Goal: Find specific page/section: Find specific page/section

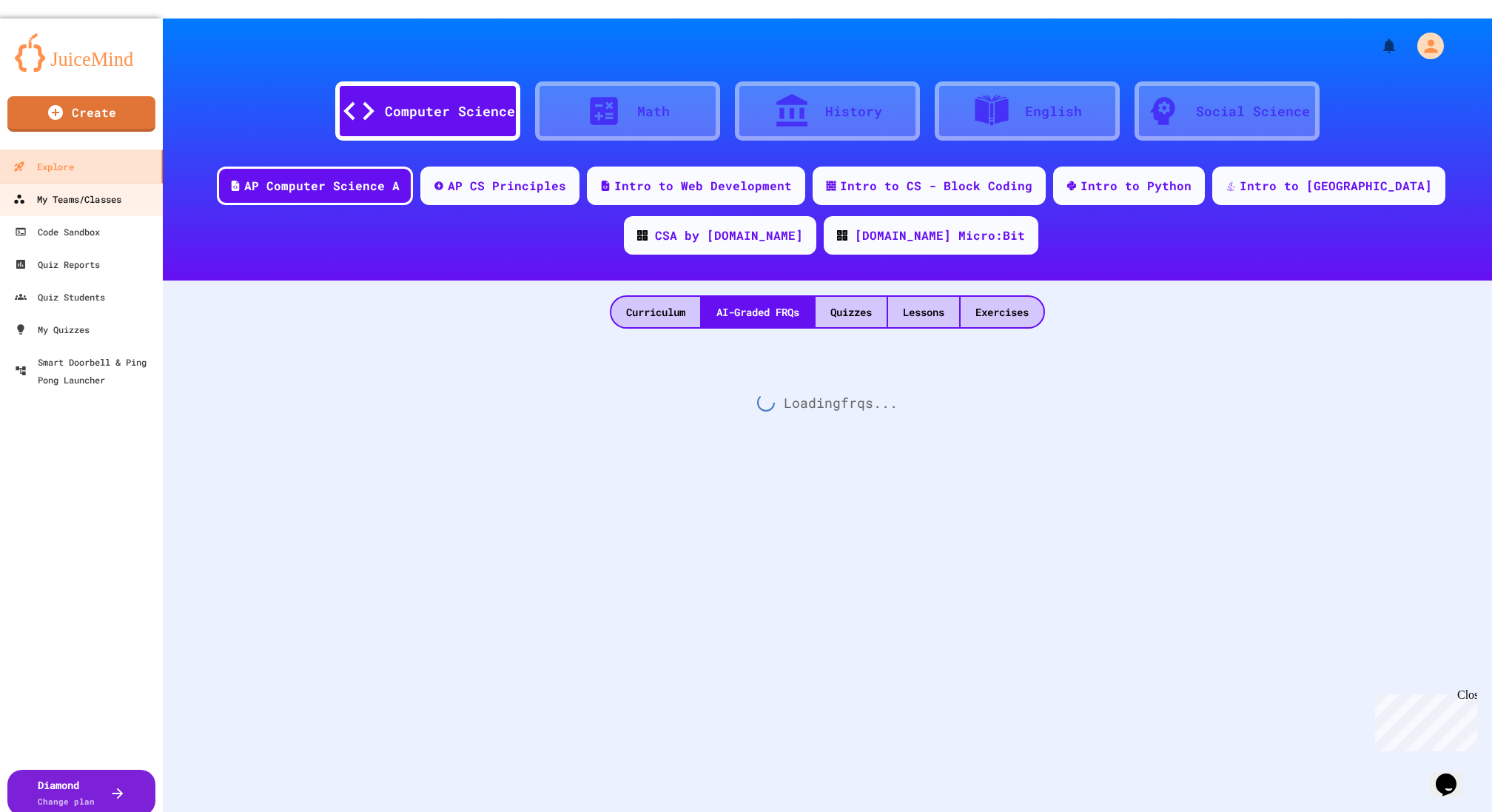
click at [93, 183] on link "My Teams/Classes" at bounding box center [80, 199] width 167 height 33
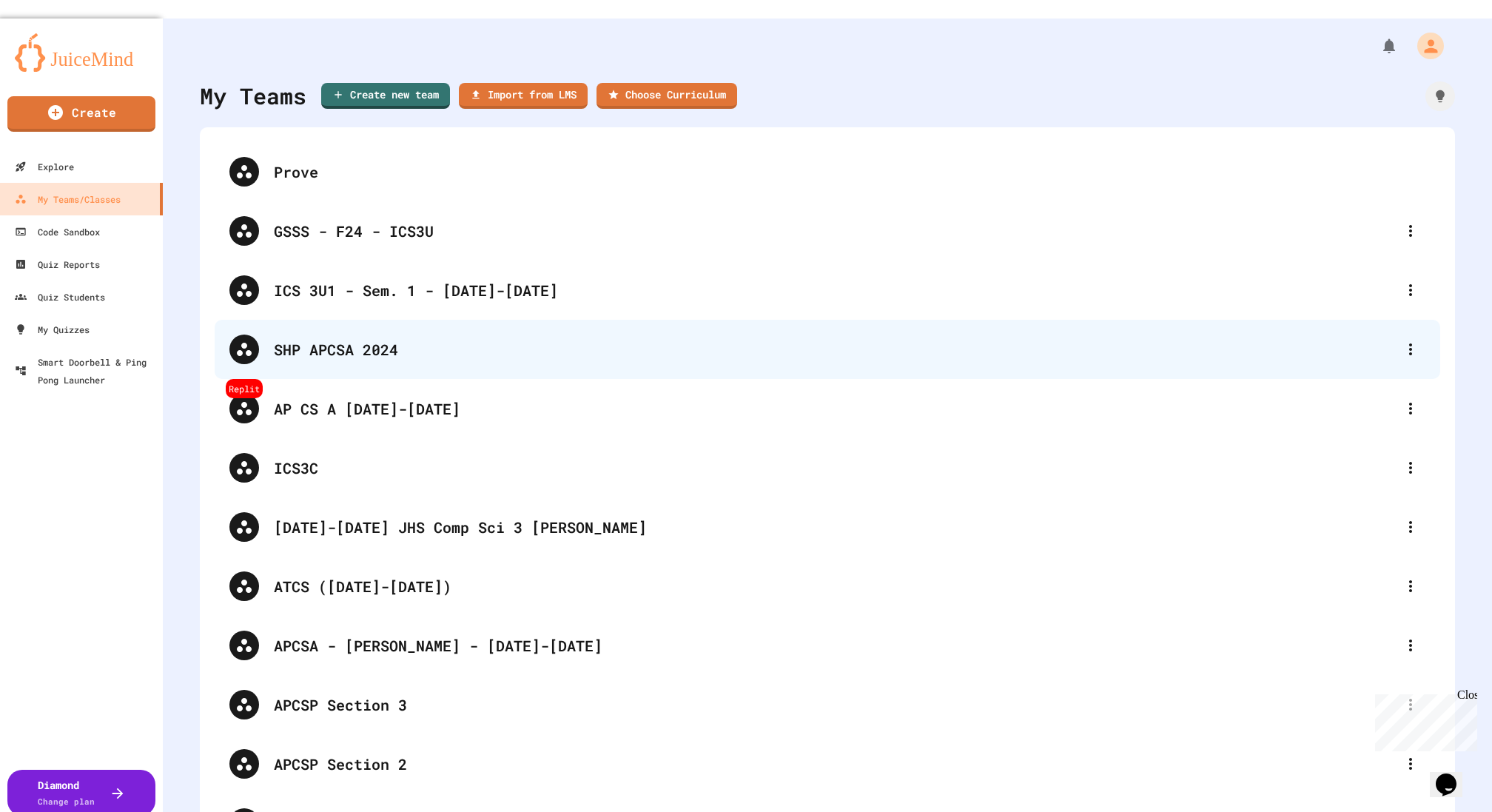
click at [1418, 319] on div "SHP APCSA 2024" at bounding box center [827, 349] width 1226 height 60
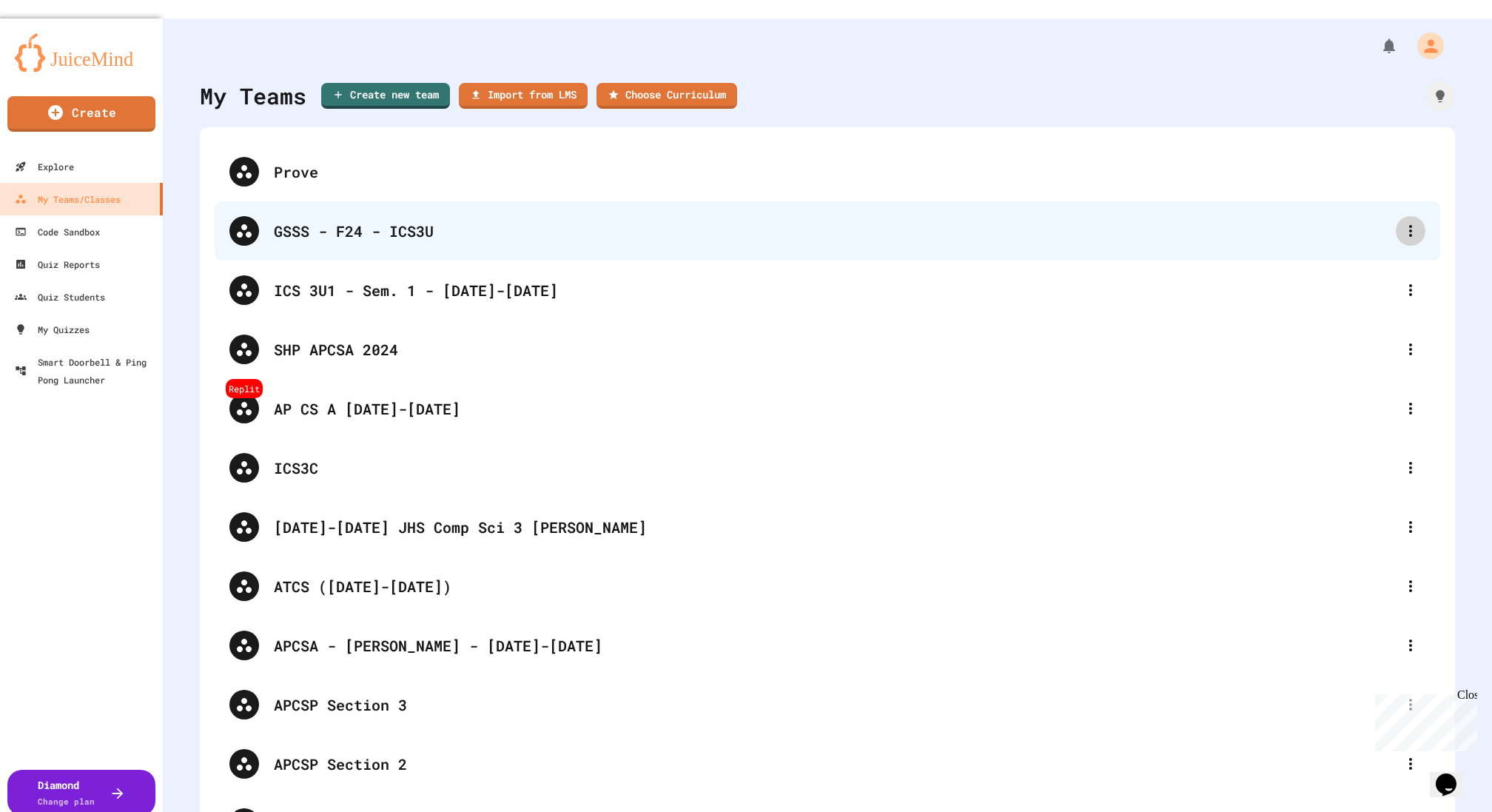
click at [1412, 222] on icon at bounding box center [1411, 231] width 18 height 18
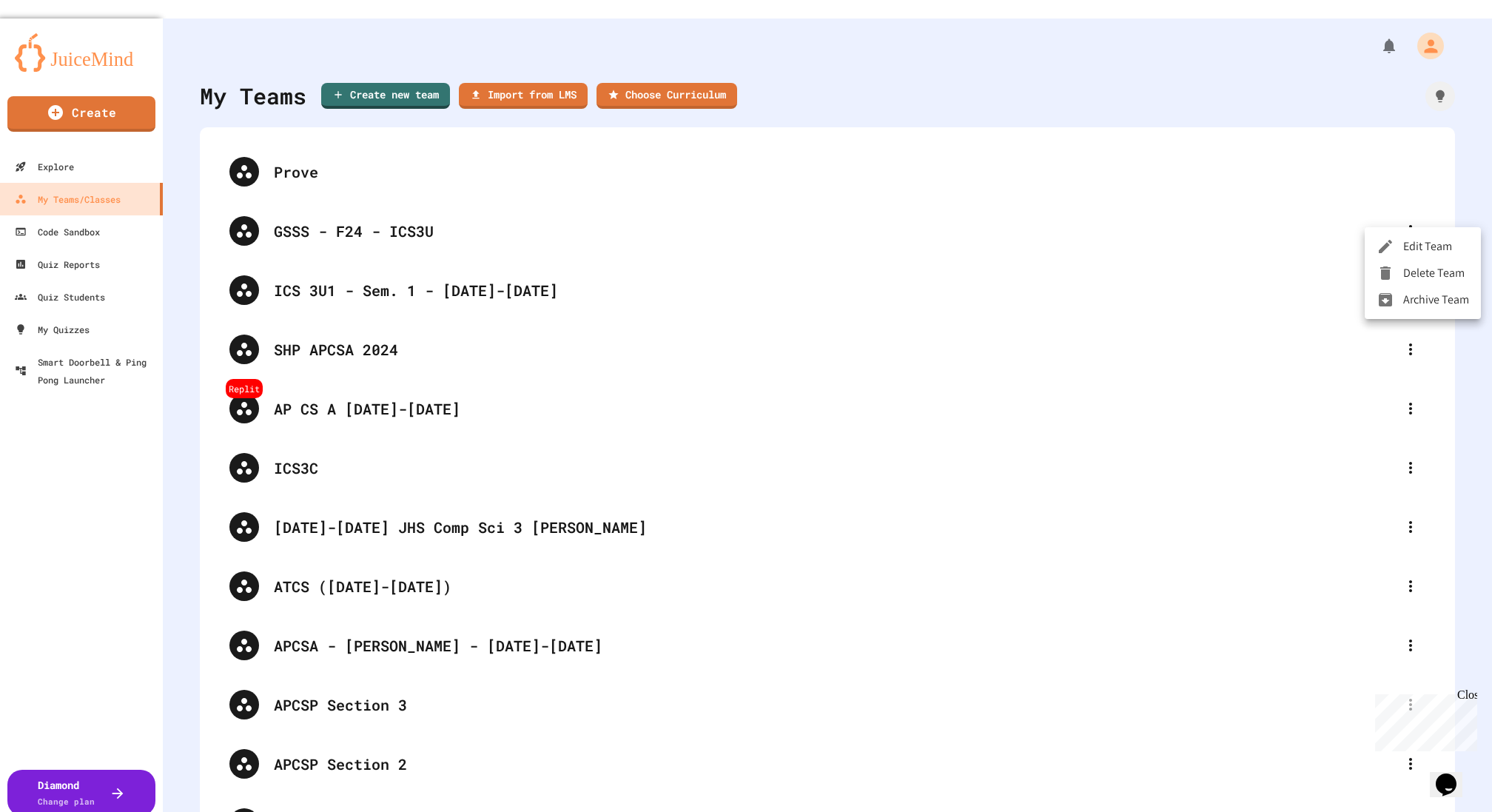
click at [888, 56] on div at bounding box center [746, 406] width 1492 height 812
